Goal: Manage account settings

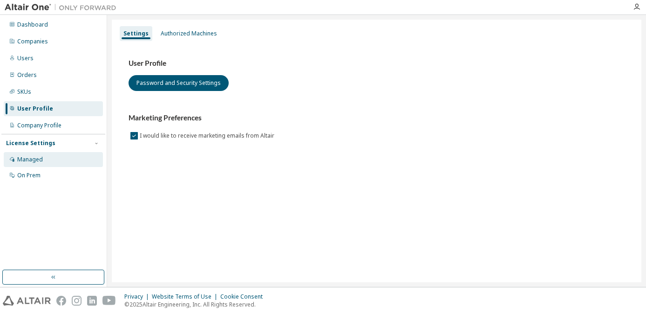
click at [18, 161] on div "Managed" at bounding box center [30, 159] width 26 height 7
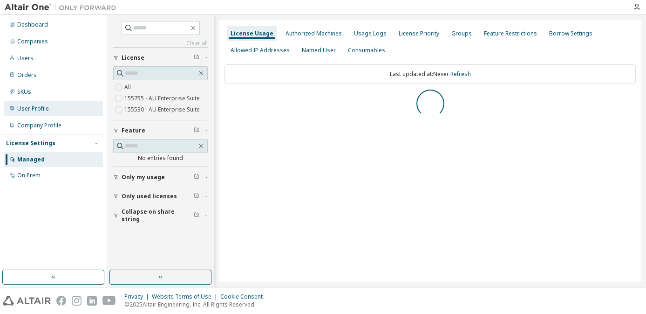
click at [28, 107] on div "User Profile" at bounding box center [33, 108] width 32 height 7
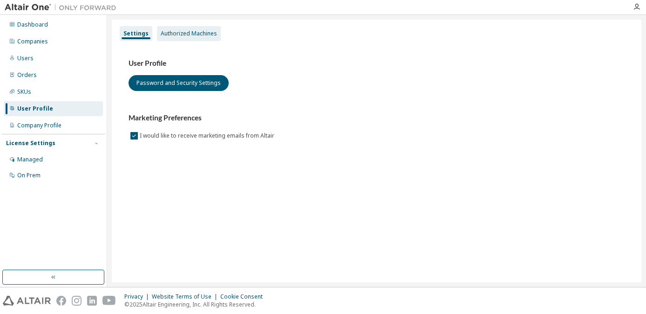
click at [192, 36] on div "Authorized Machines" at bounding box center [189, 33] width 56 height 7
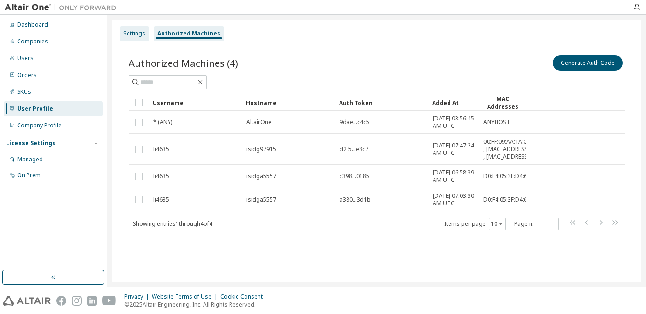
click at [144, 35] on div "Settings" at bounding box center [135, 33] width 22 height 7
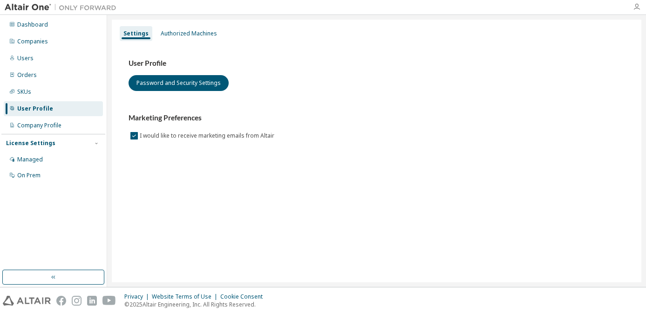
click at [636, 6] on icon "button" at bounding box center [636, 6] width 7 height 7
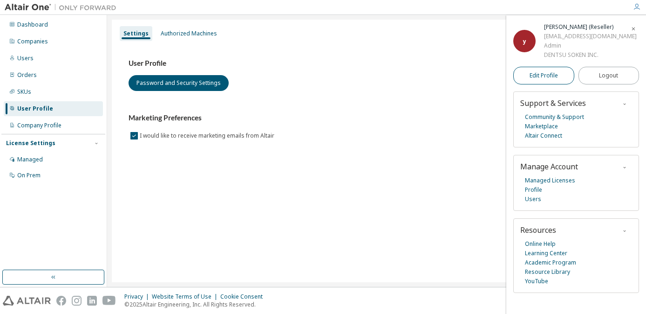
click at [567, 75] on link "Edit Profile" at bounding box center [544, 76] width 61 height 18
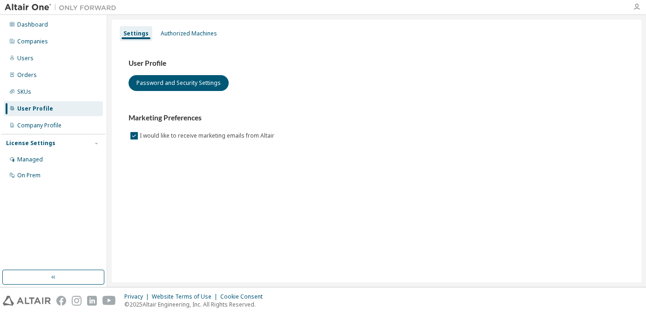
click at [638, 7] on icon "button" at bounding box center [636, 6] width 7 height 7
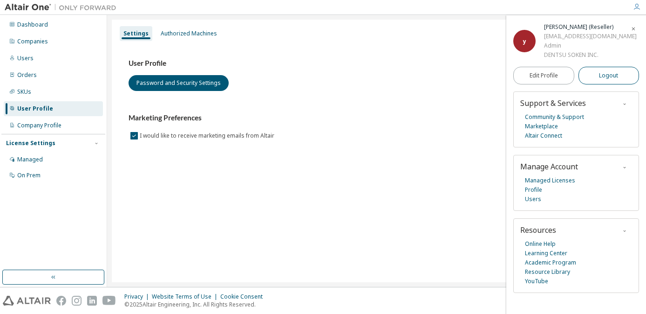
click at [620, 76] on button "Logout" at bounding box center [609, 76] width 61 height 18
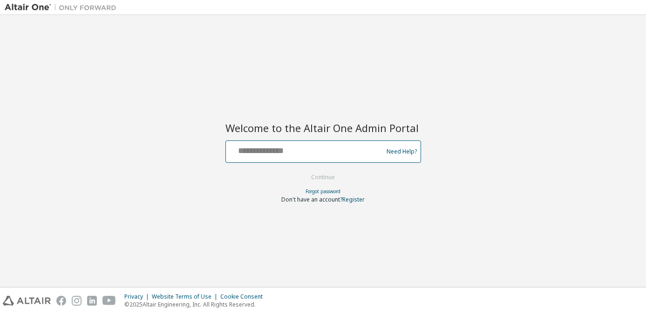
click at [327, 146] on input "text" at bounding box center [306, 150] width 152 height 14
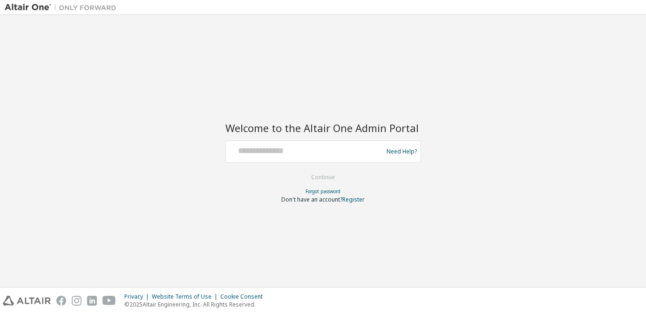
click at [252, 195] on div at bounding box center [324, 195] width 196 height 1
